Goal: Obtain resource: Obtain resource

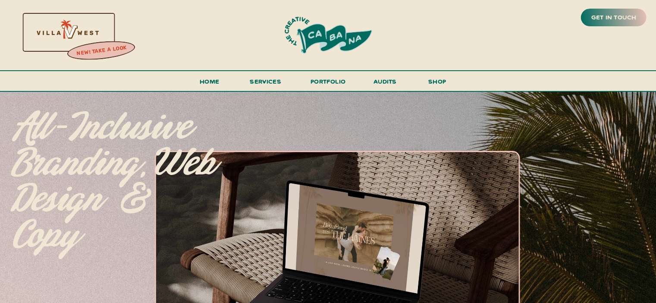
click at [107, 34] on div at bounding box center [66, 31] width 185 height 79
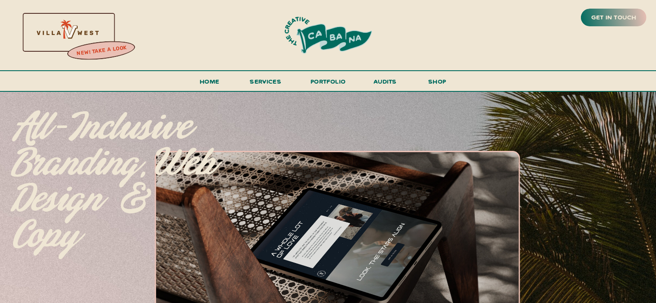
click at [60, 43] on div at bounding box center [66, 31] width 185 height 79
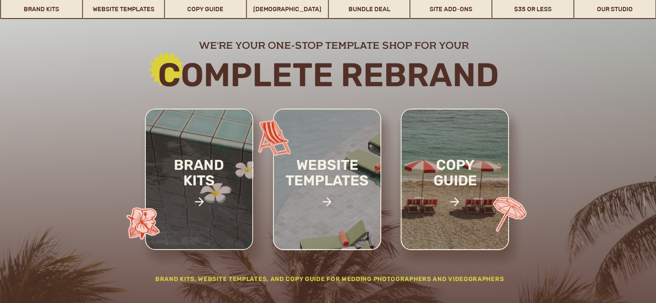
scroll to position [86, 0]
click at [444, 189] on h2 "copy guide" at bounding box center [455, 187] width 80 height 60
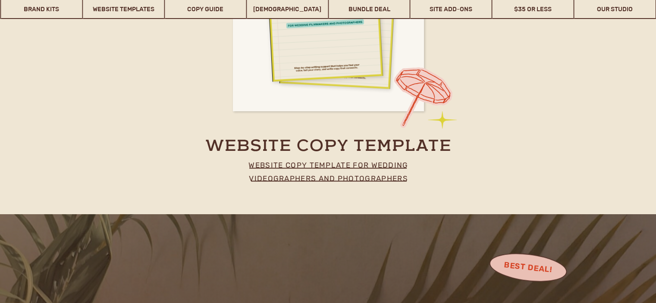
scroll to position [3767, 0]
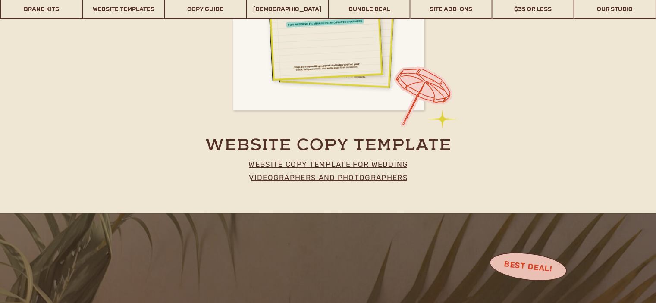
click at [333, 106] on div at bounding box center [328, 2] width 191 height 215
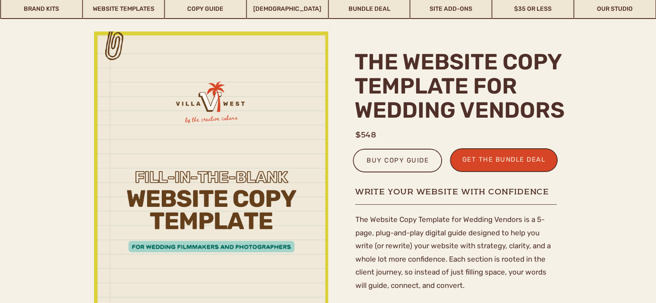
scroll to position [69, 0]
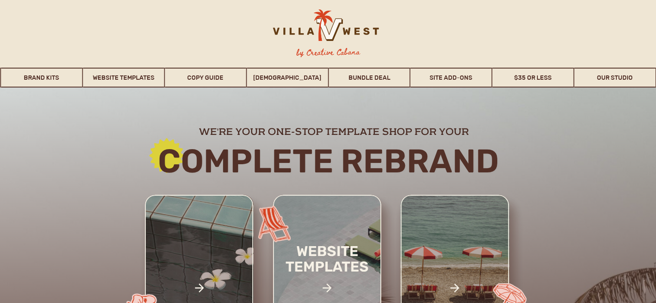
click at [488, 259] on div at bounding box center [455, 265] width 108 height 141
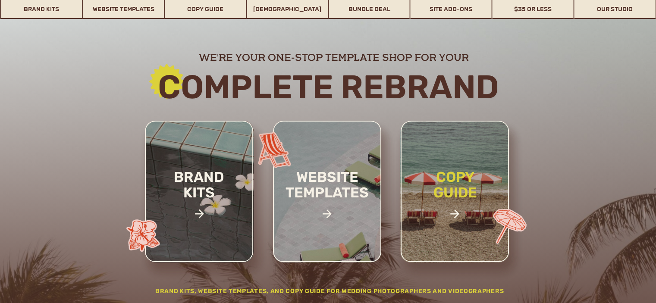
click at [453, 201] on h2 "copy guide" at bounding box center [455, 199] width 80 height 60
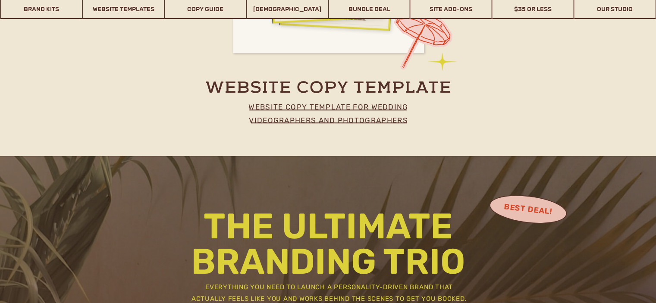
scroll to position [3807, 0]
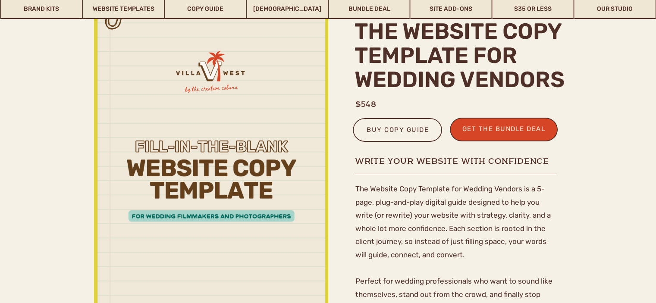
scroll to position [108, 0]
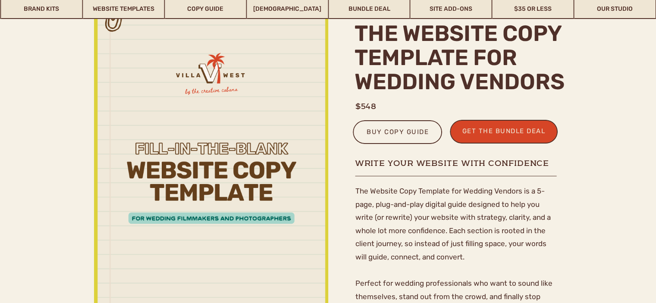
click at [276, 161] on div at bounding box center [211, 169] width 234 height 333
click at [287, 163] on div at bounding box center [211, 169] width 234 height 333
drag, startPoint x: 310, startPoint y: 131, endPoint x: 237, endPoint y: 182, distance: 89.8
click at [237, 182] on div at bounding box center [211, 169] width 234 height 333
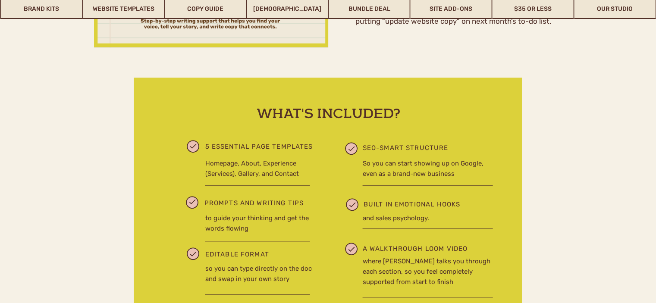
scroll to position [403, 0]
